Goal: Task Accomplishment & Management: Manage account settings

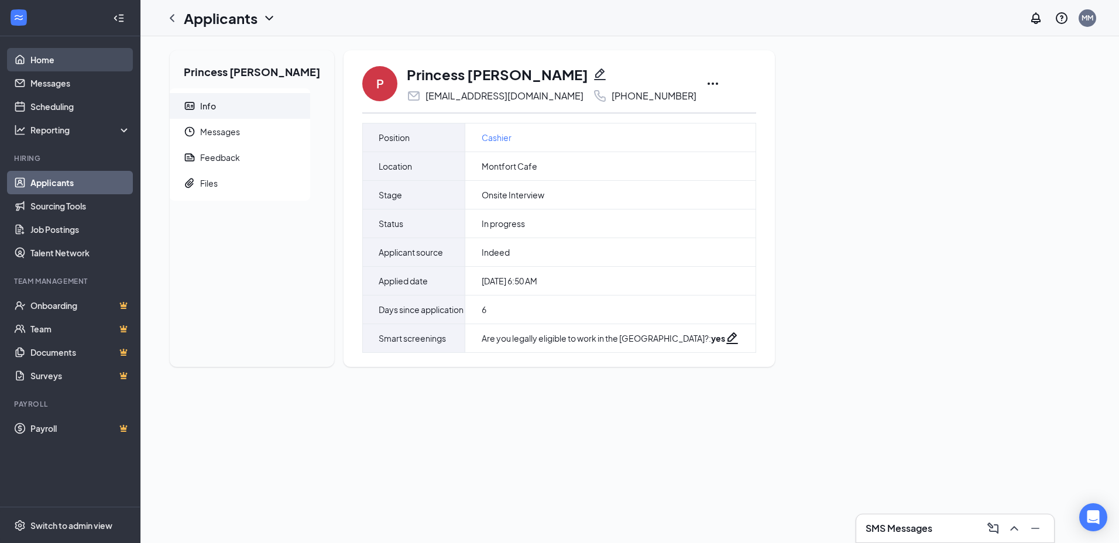
click at [73, 67] on link "Home" at bounding box center [80, 59] width 100 height 23
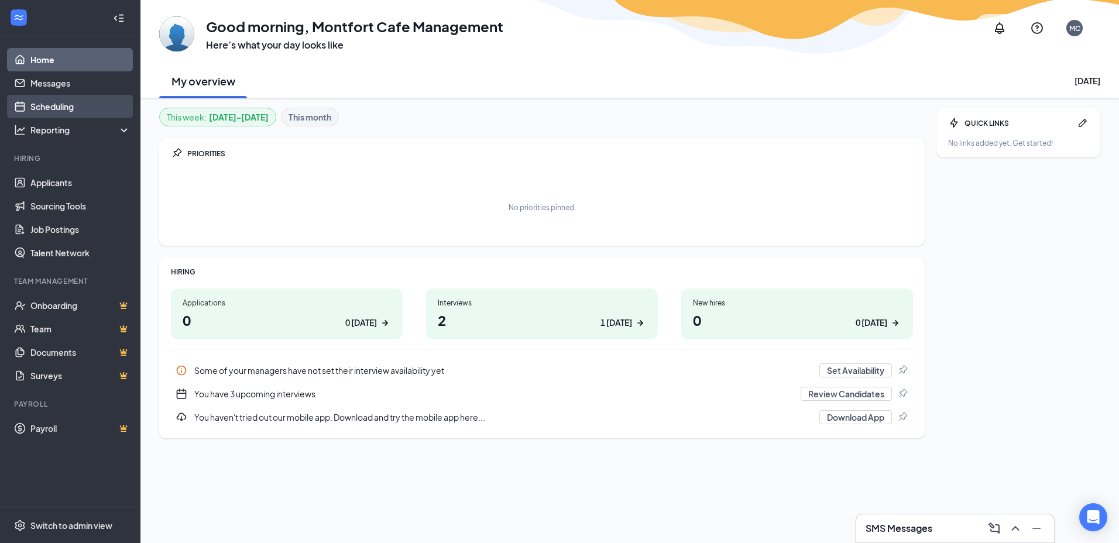
click at [69, 97] on link "Scheduling" at bounding box center [80, 106] width 100 height 23
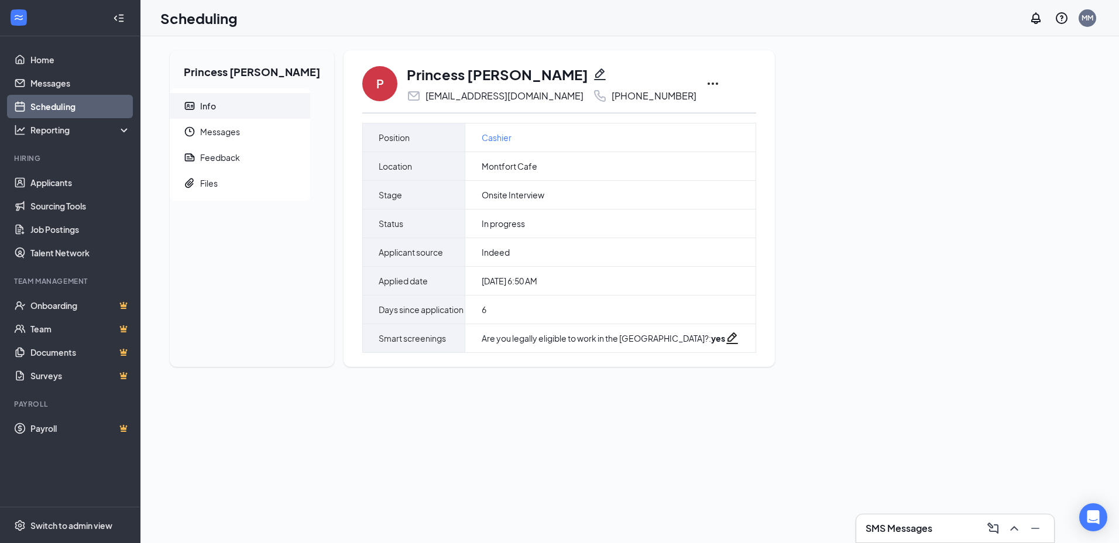
click at [67, 105] on link "Scheduling" at bounding box center [80, 106] width 100 height 23
click at [75, 92] on link "Messages" at bounding box center [80, 82] width 100 height 23
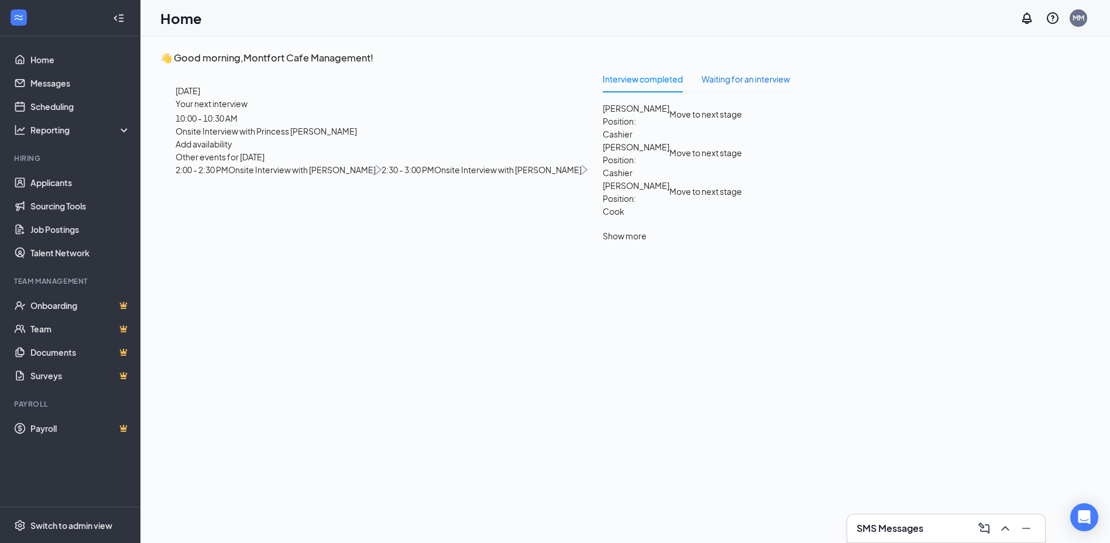
click at [748, 80] on div "Waiting for an interview" at bounding box center [746, 79] width 88 height 13
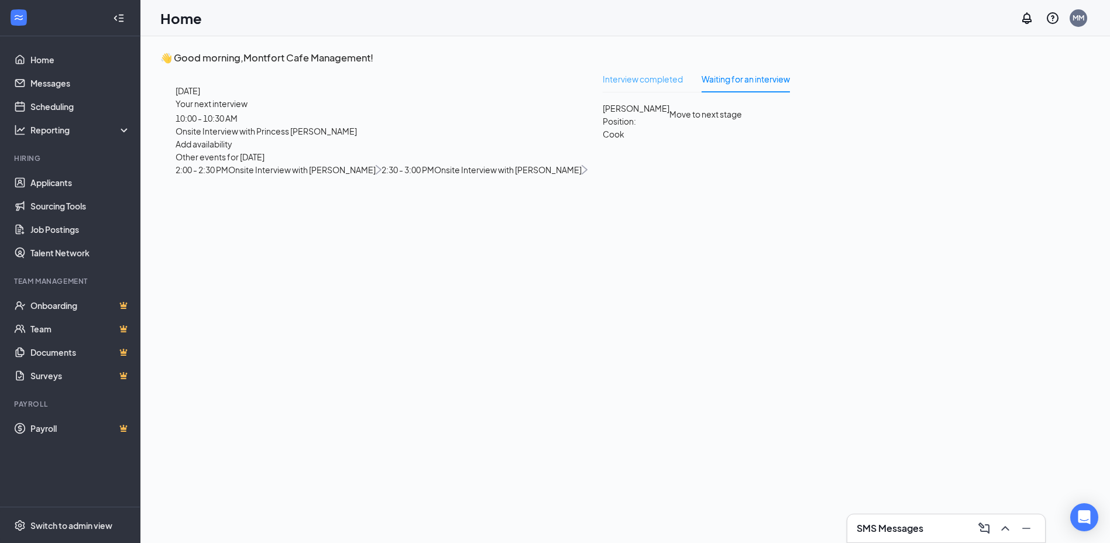
click at [651, 85] on div "Interview completed" at bounding box center [643, 79] width 80 height 27
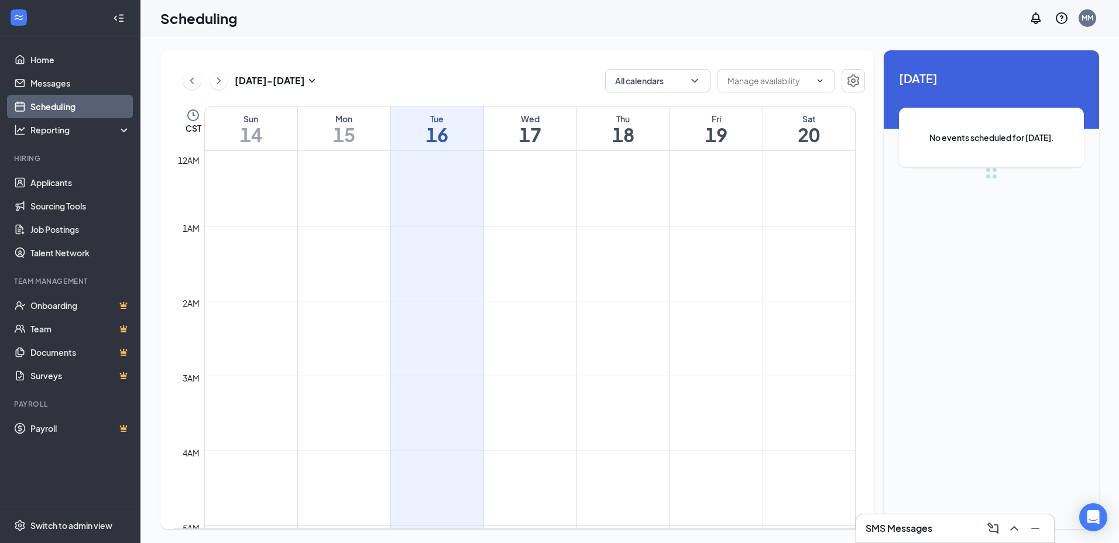
scroll to position [575, 0]
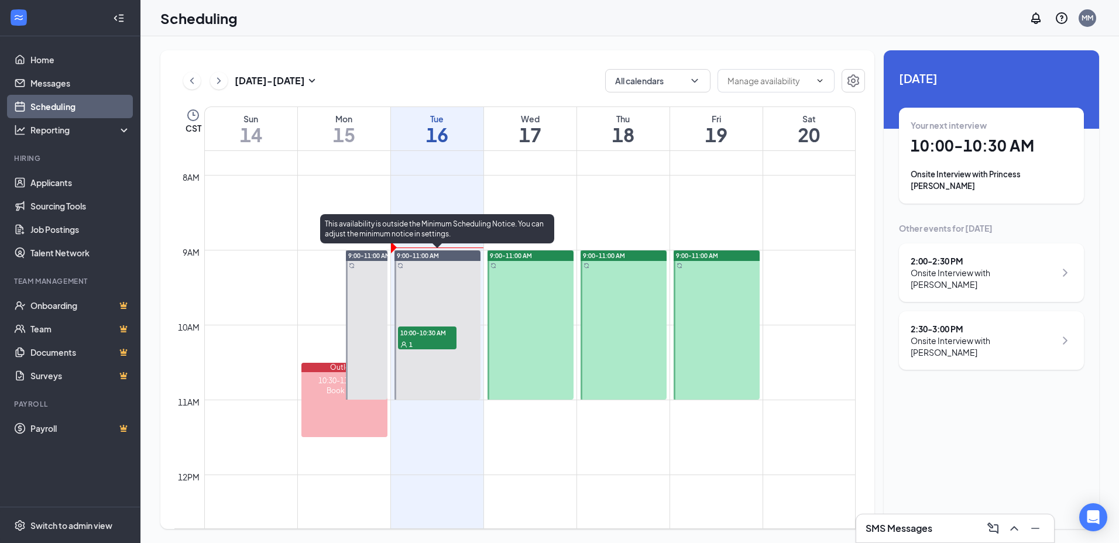
click at [440, 335] on span "10:00-10:30 AM" at bounding box center [427, 332] width 59 height 12
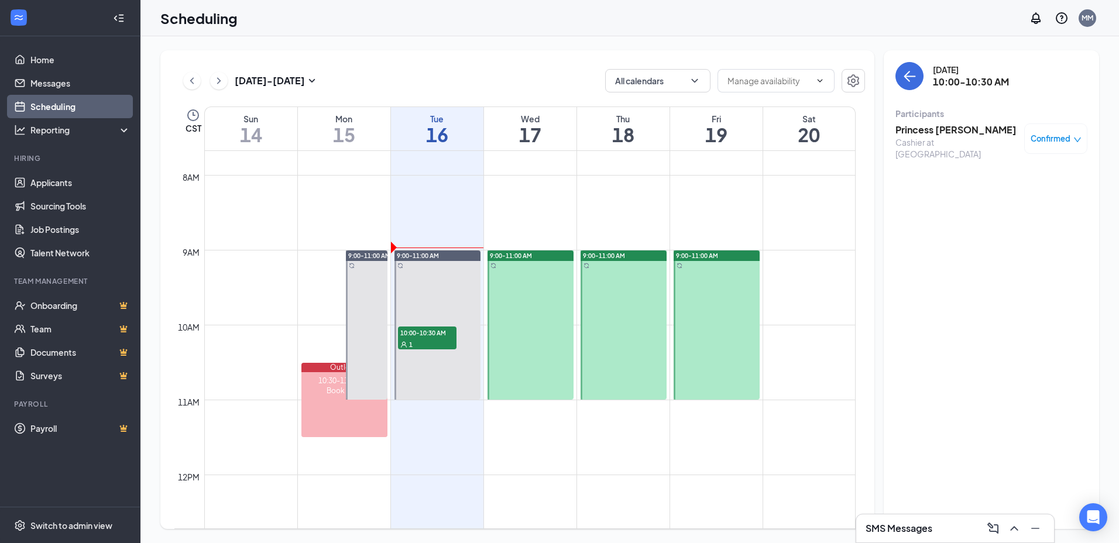
click at [933, 132] on h3 "Princess [PERSON_NAME]" at bounding box center [956, 129] width 123 height 13
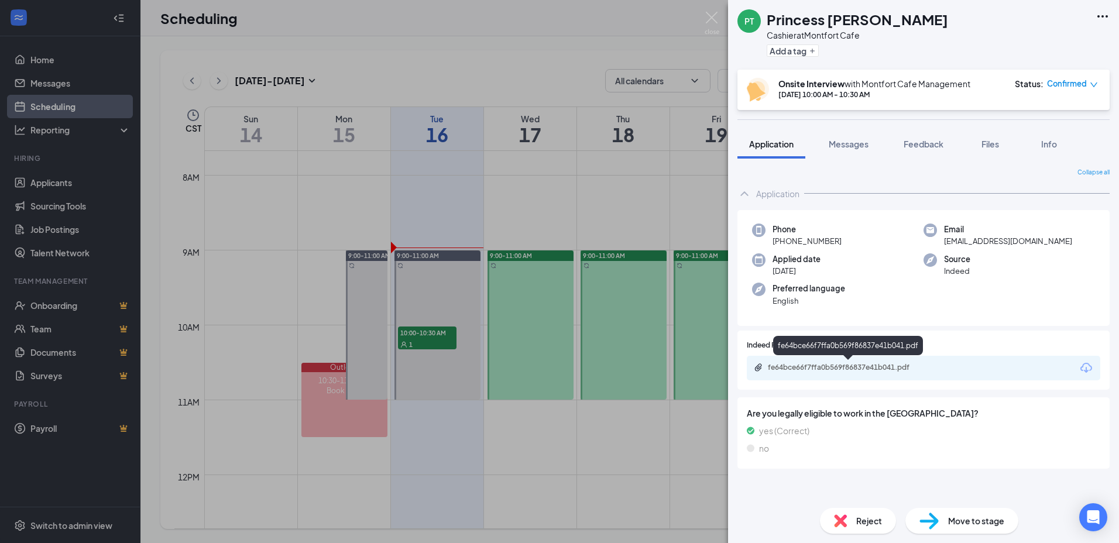
click at [876, 366] on div "fe64bce66f7ffa0b569f86837e41b041.pdf" at bounding box center [850, 367] width 164 height 9
